Goal: Navigation & Orientation: Find specific page/section

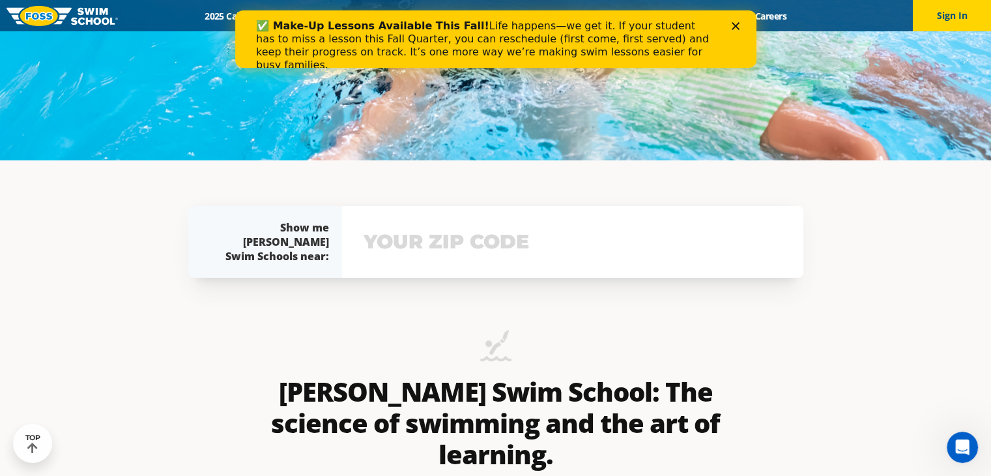
scroll to position [322, 0]
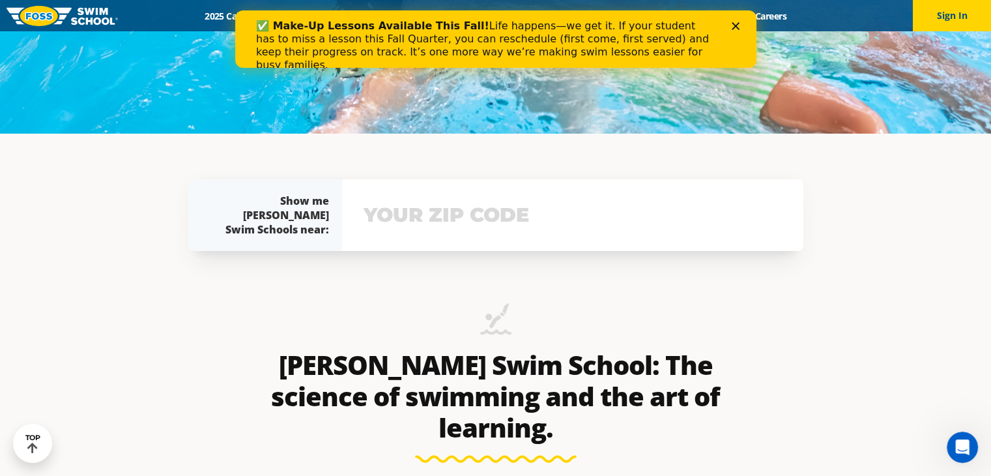
click at [420, 234] on input "text" at bounding box center [572, 215] width 425 height 38
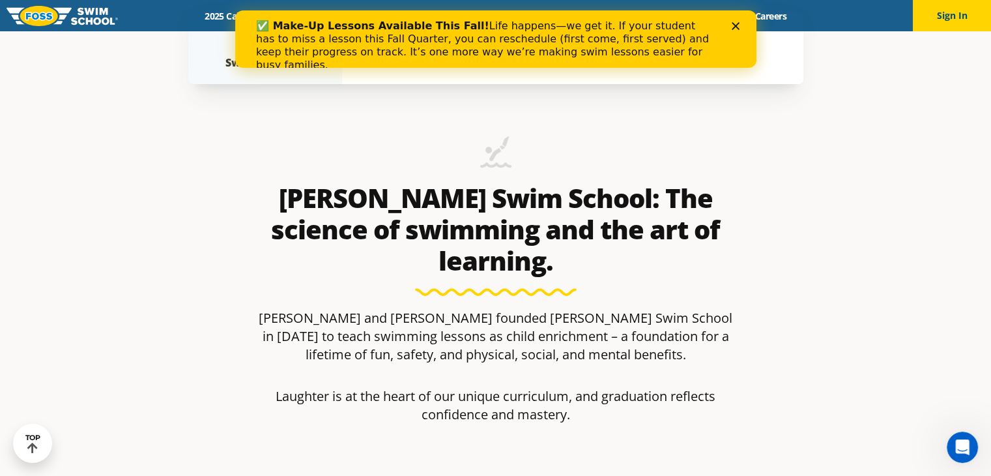
scroll to position [514, 0]
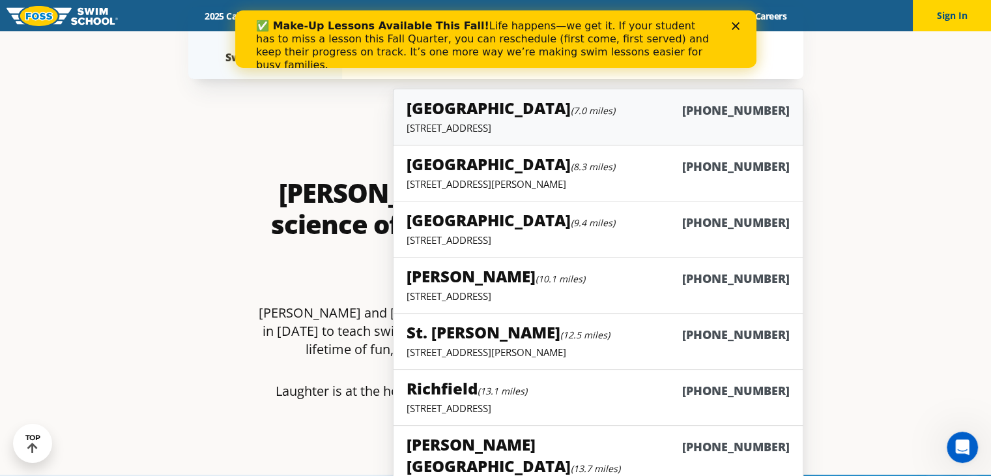
type input "55429"
click at [455, 134] on p "3155 Empire Lane N, Plymouth, MN 55447" at bounding box center [598, 127] width 382 height 13
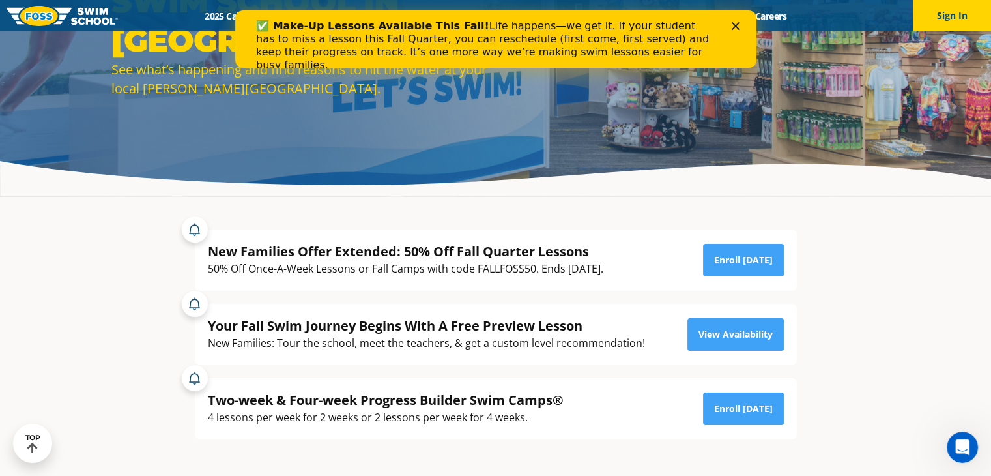
scroll to position [141, 0]
